Goal: Navigation & Orientation: Find specific page/section

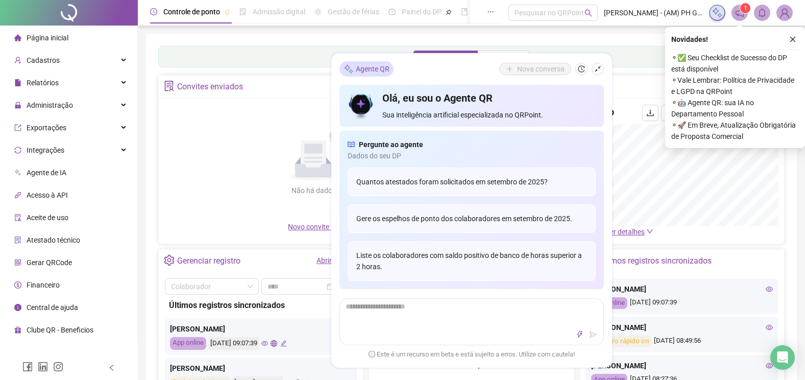
click at [65, 40] on span "Página inicial" at bounding box center [48, 38] width 42 height 8
click at [794, 37] on icon "close" at bounding box center [792, 39] width 7 height 7
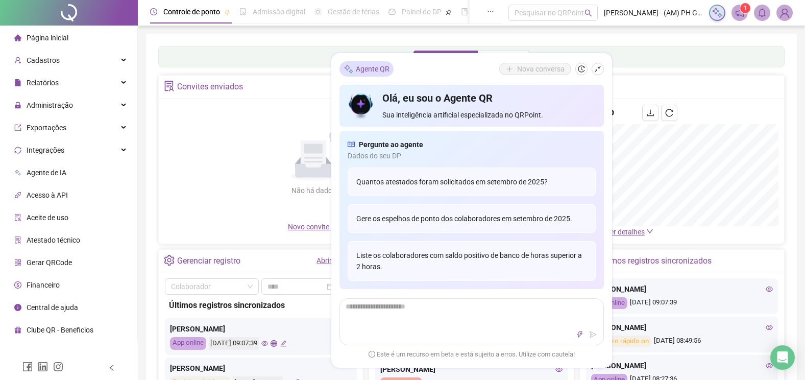
click at [55, 38] on span "Página inicial" at bounding box center [48, 38] width 42 height 8
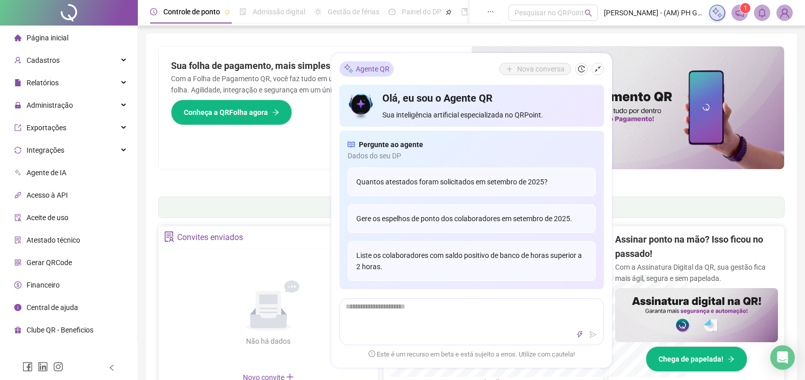
click at [47, 41] on span "Página inicial" at bounding box center [48, 38] width 42 height 8
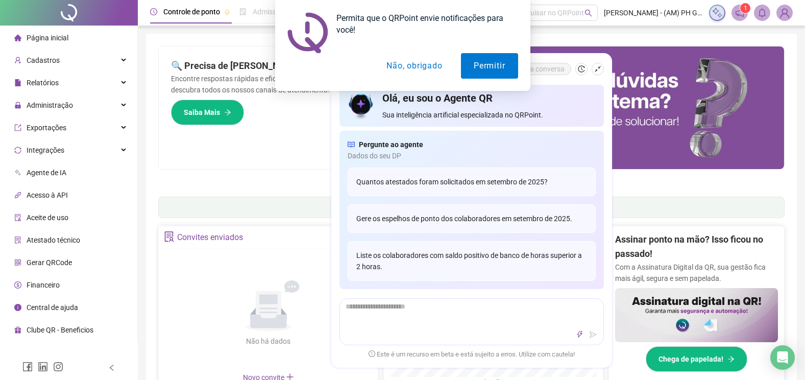
click at [407, 68] on button "Não, obrigado" at bounding box center [414, 66] width 81 height 26
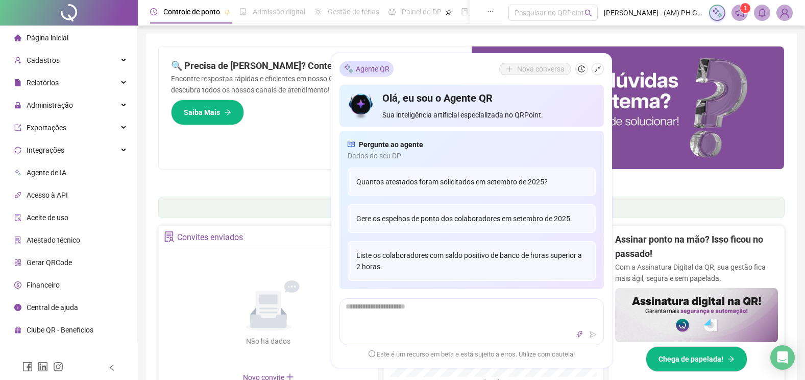
click at [56, 36] on span "Página inicial" at bounding box center [48, 38] width 42 height 8
